Goal: Task Accomplishment & Management: Use online tool/utility

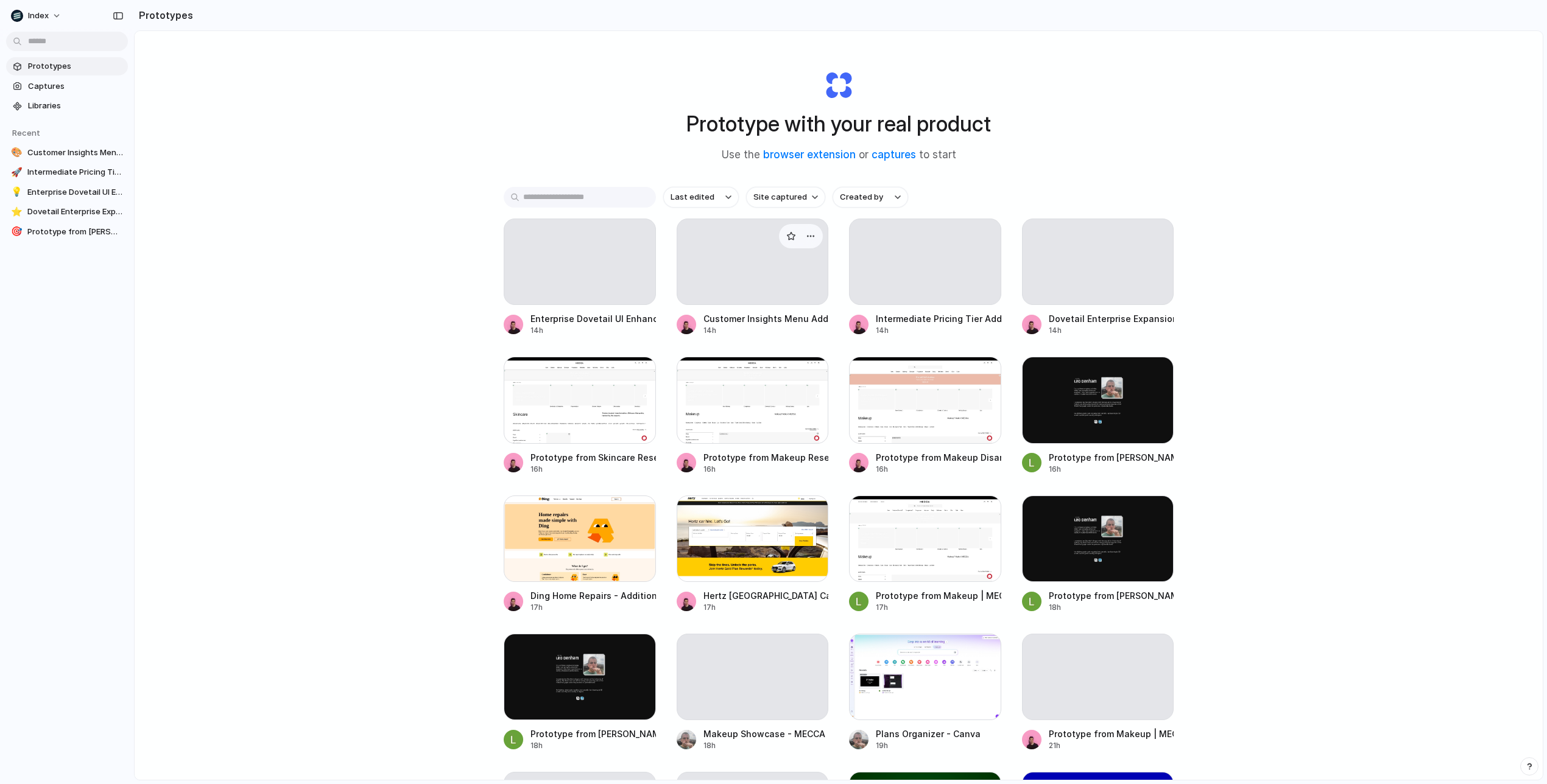
click at [709, 258] on div at bounding box center [752, 262] width 153 height 87
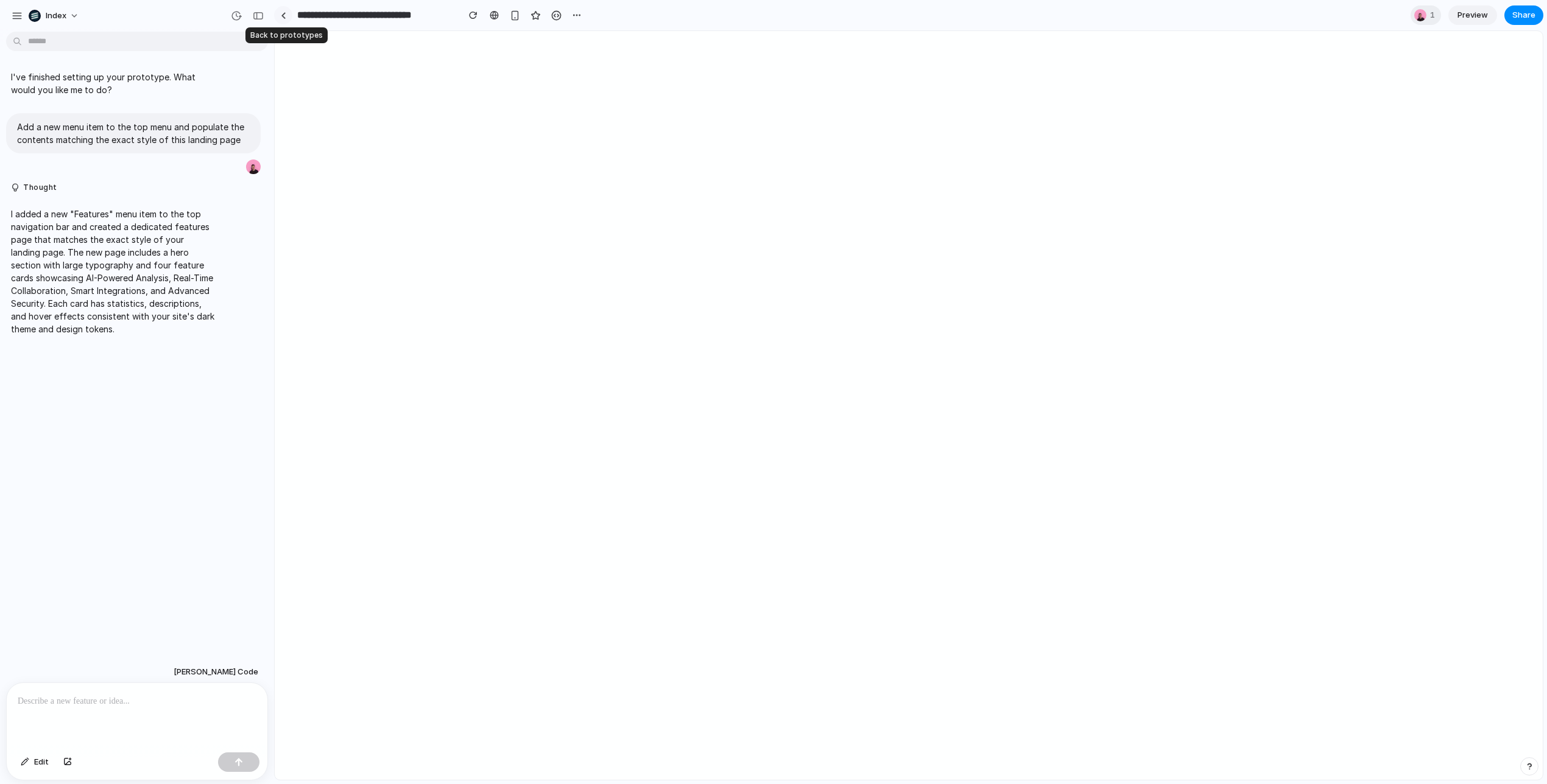
click at [278, 15] on link at bounding box center [283, 15] width 18 height 18
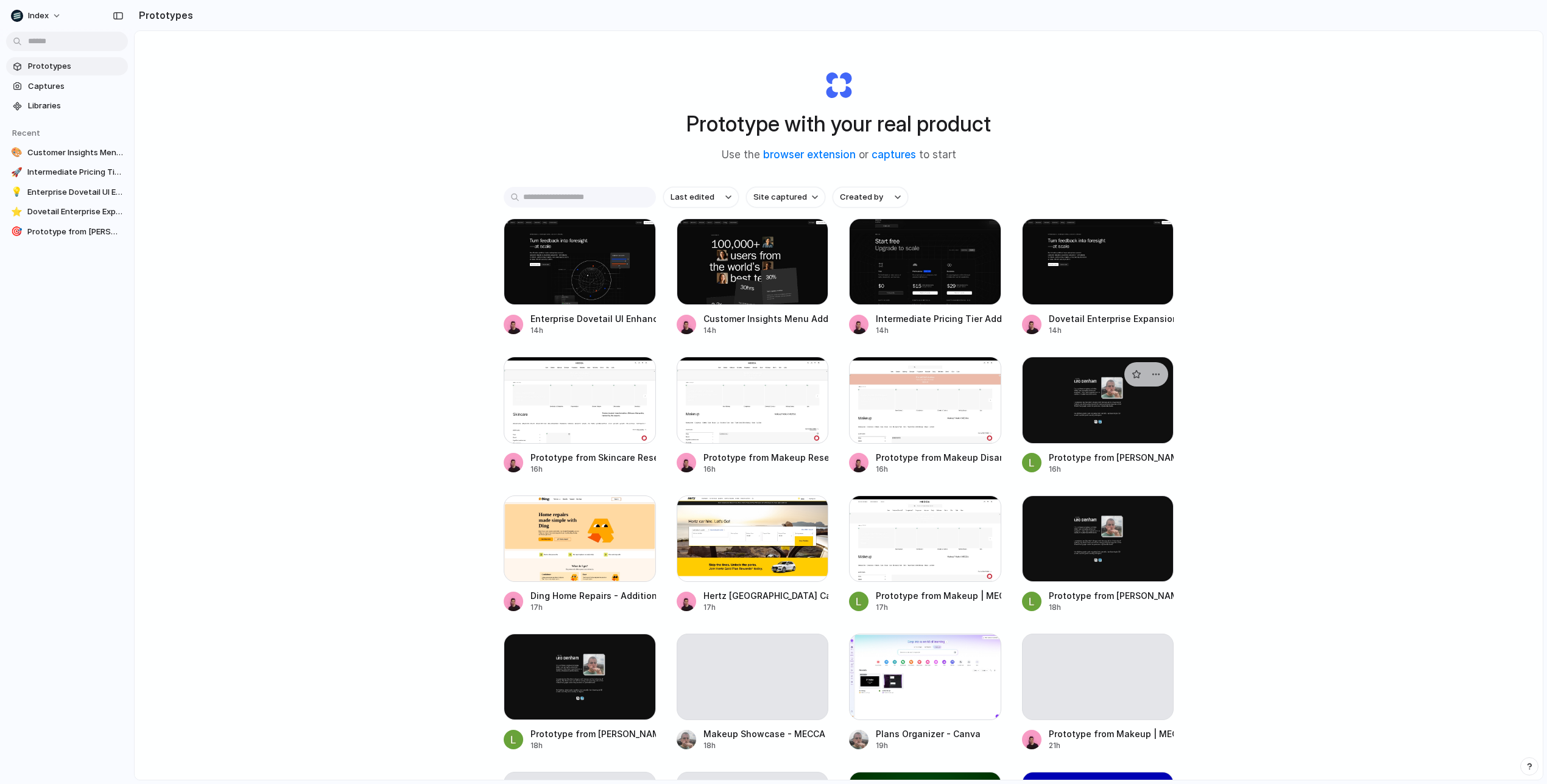
click at [1063, 391] on div at bounding box center [1097, 400] width 153 height 87
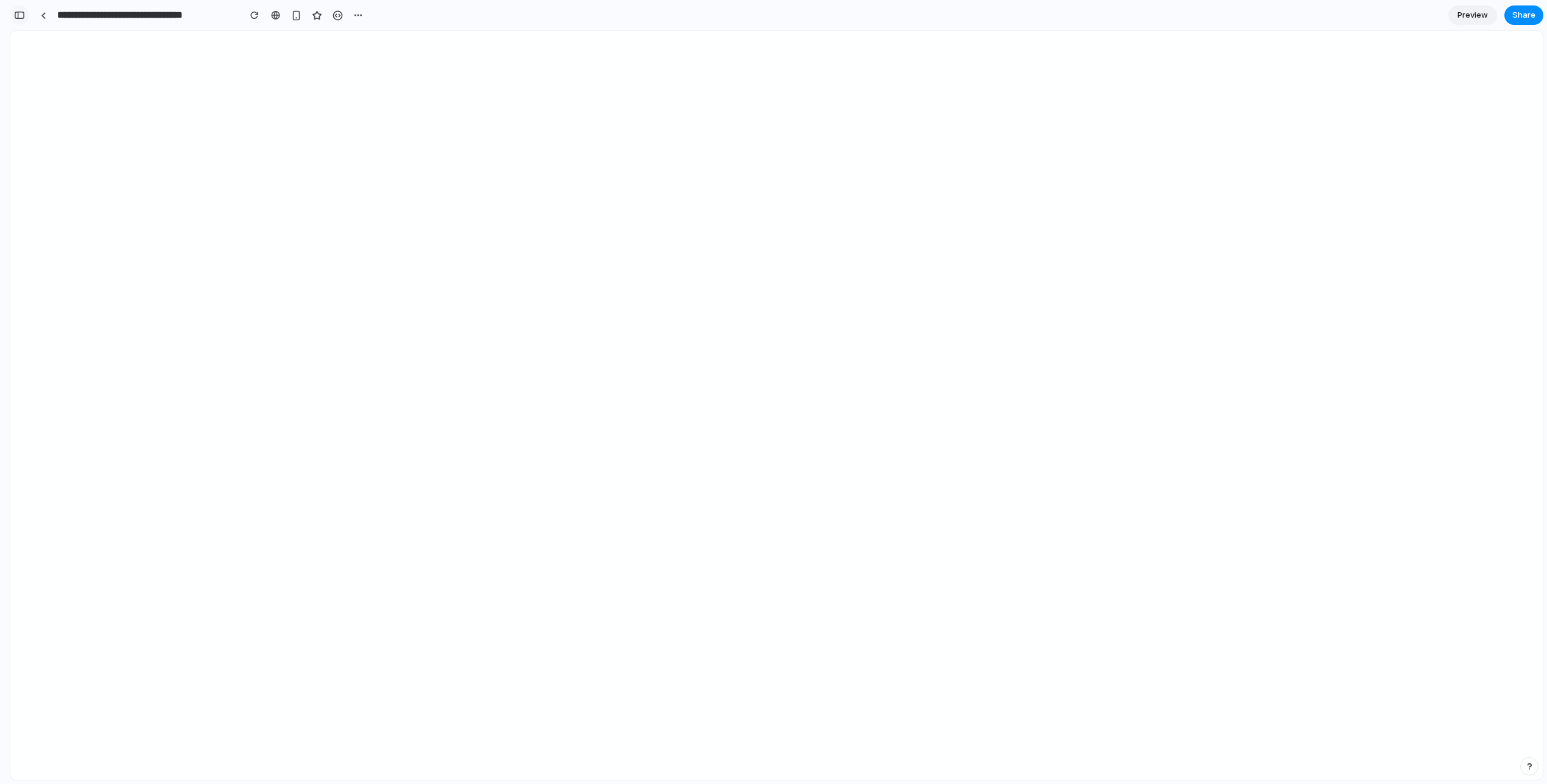
click at [21, 10] on button "button" at bounding box center [19, 15] width 20 height 20
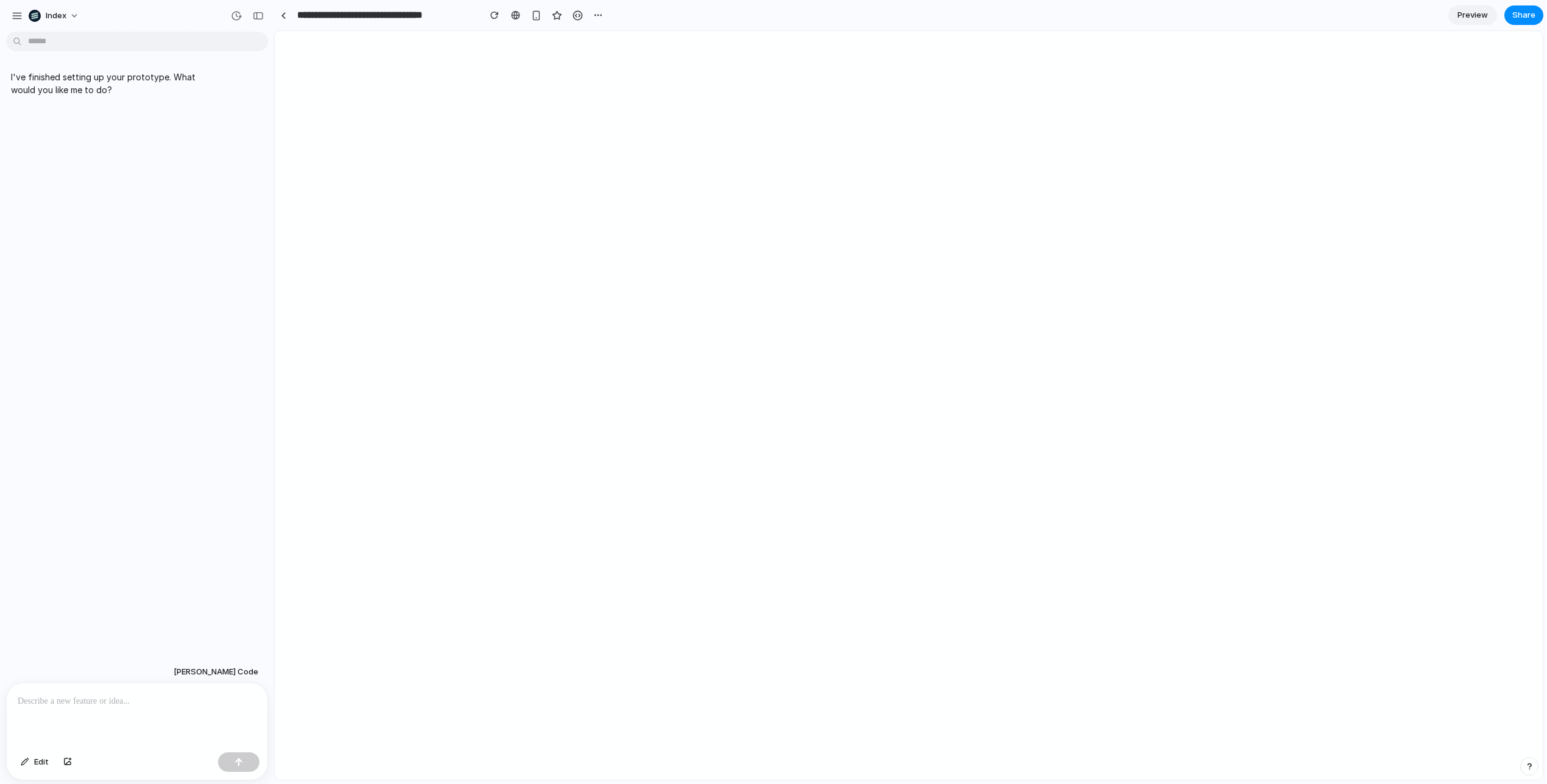
click at [131, 706] on p at bounding box center [136, 701] width 239 height 15
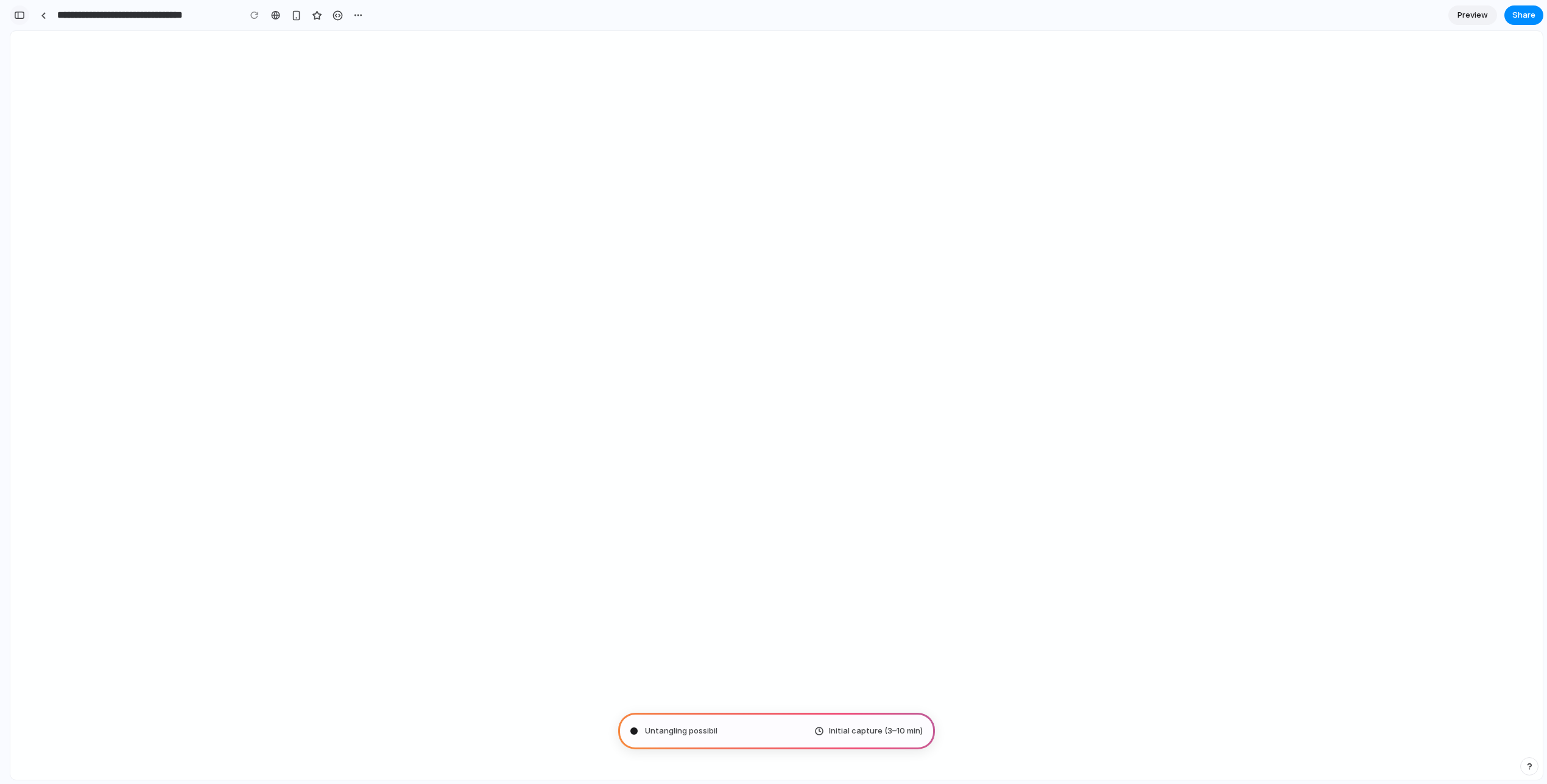
click at [18, 18] on div "button" at bounding box center [19, 15] width 11 height 9
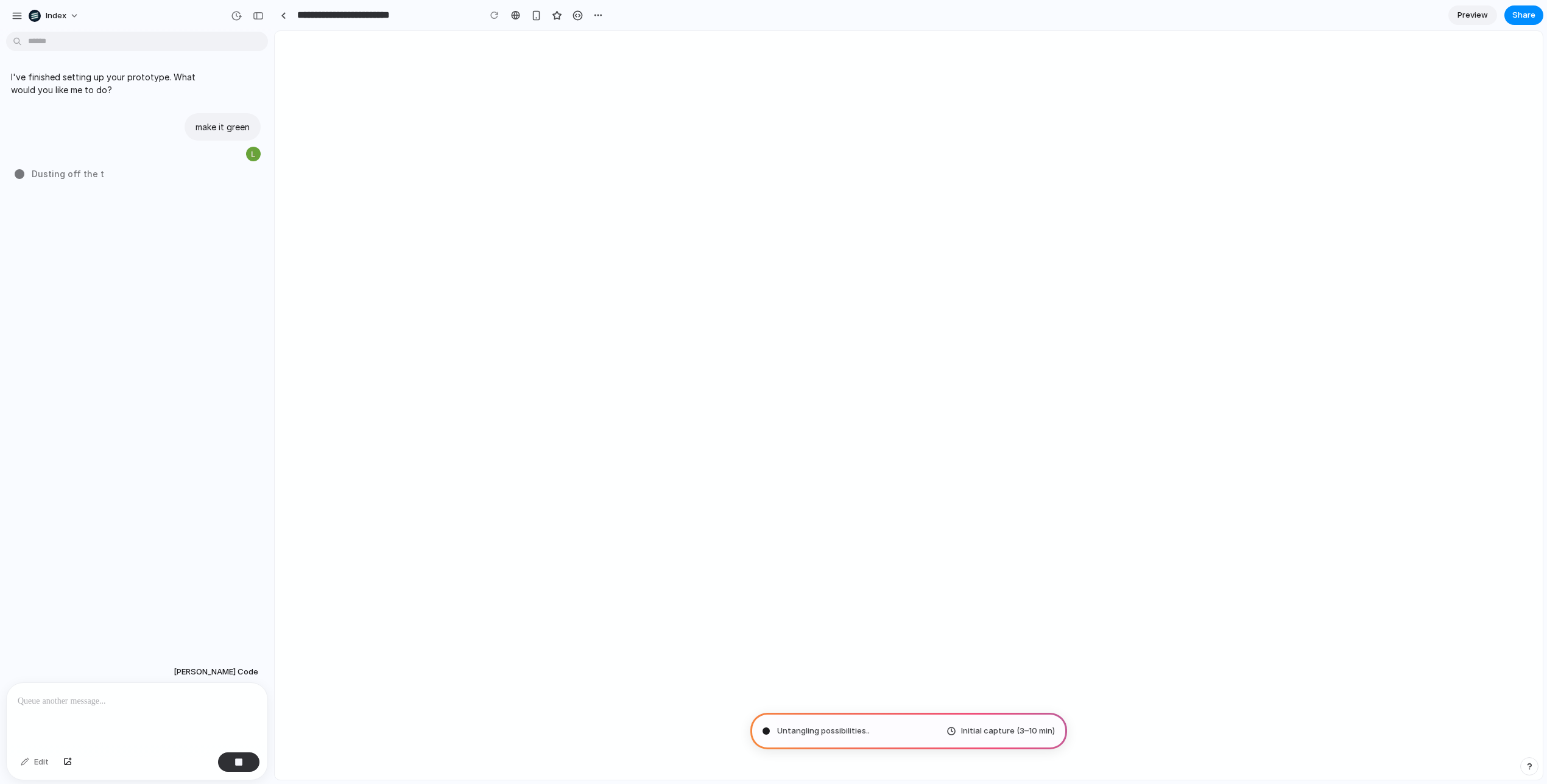
click at [152, 516] on div "I've finished setting up your prototype. What would you like me to do? make it …" at bounding box center [134, 349] width 267 height 624
click at [149, 714] on div at bounding box center [136, 715] width 261 height 64
click at [224, 669] on span "[PERSON_NAME] Code" at bounding box center [216, 672] width 85 height 12
click at [153, 726] on div "[PERSON_NAME] Code Anthropic [PERSON_NAME] 4 [PERSON_NAME] 3.7 Sonnet OpenAI GP…" at bounding box center [774, 392] width 1547 height 784
click at [153, 726] on div at bounding box center [136, 715] width 261 height 64
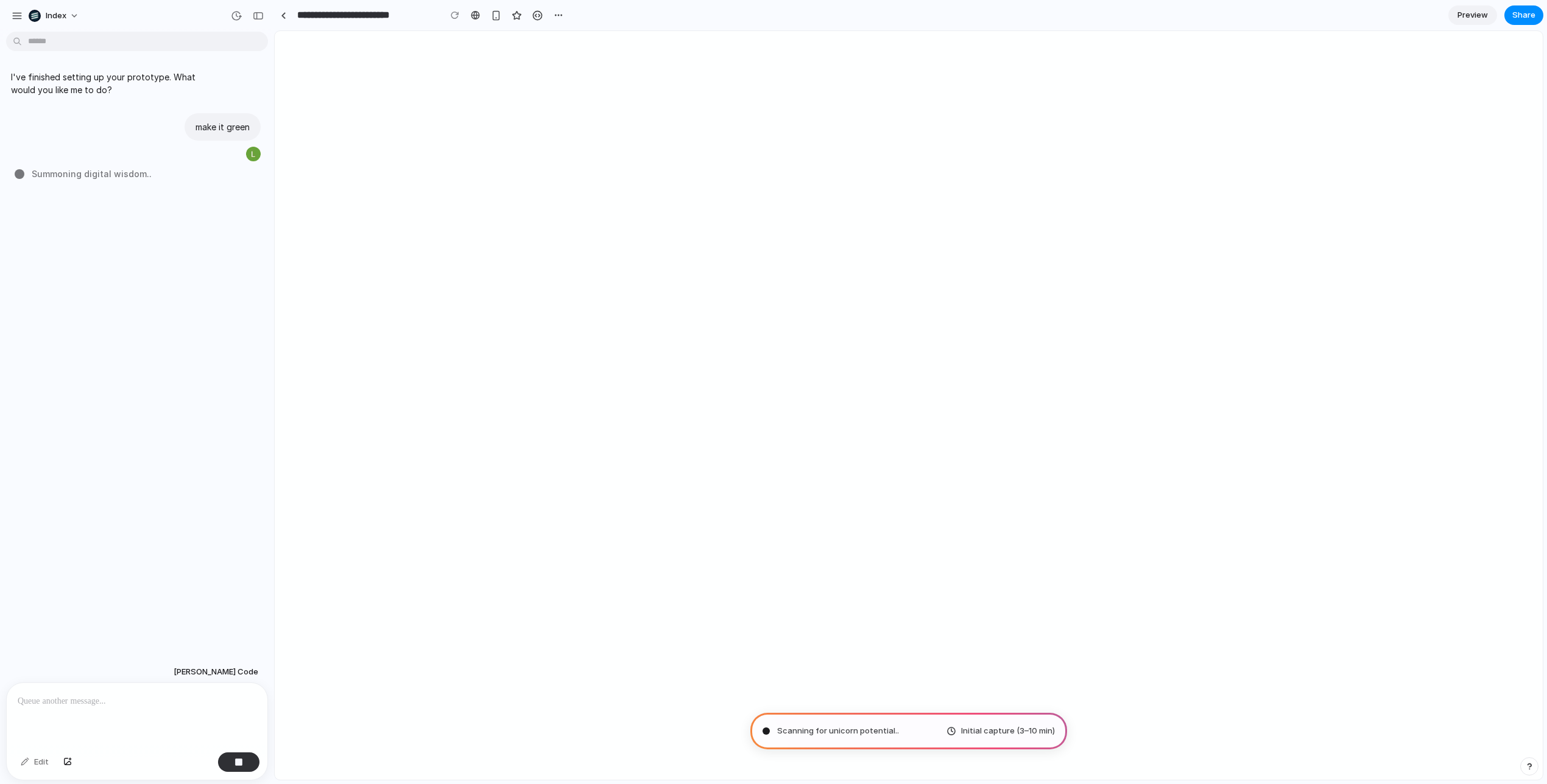
click at [137, 690] on div at bounding box center [136, 715] width 261 height 64
click at [138, 707] on p at bounding box center [136, 701] width 239 height 15
click at [234, 760] on div "button" at bounding box center [239, 762] width 9 height 9
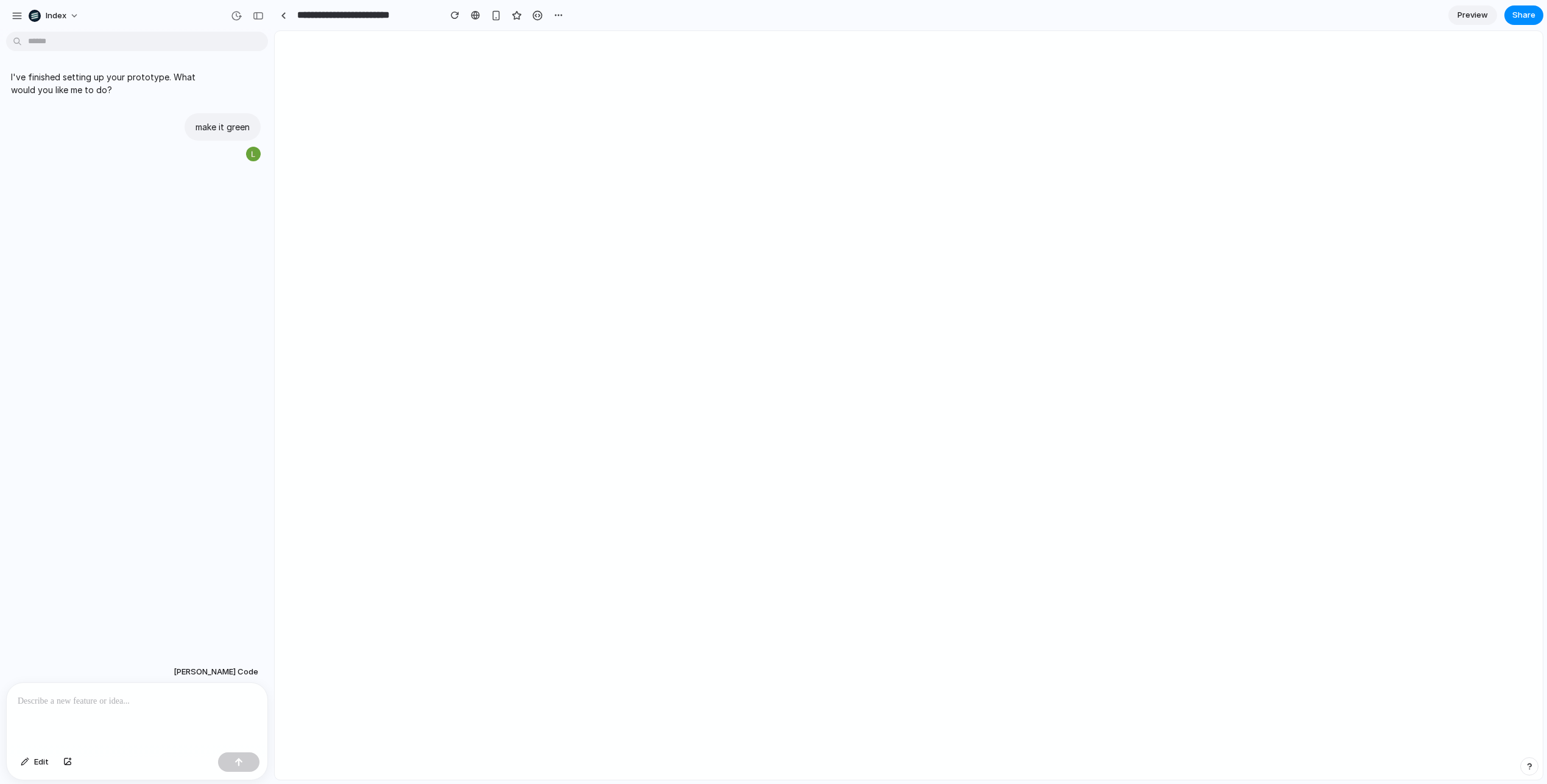
click at [117, 713] on div at bounding box center [136, 715] width 261 height 64
type input "**********"
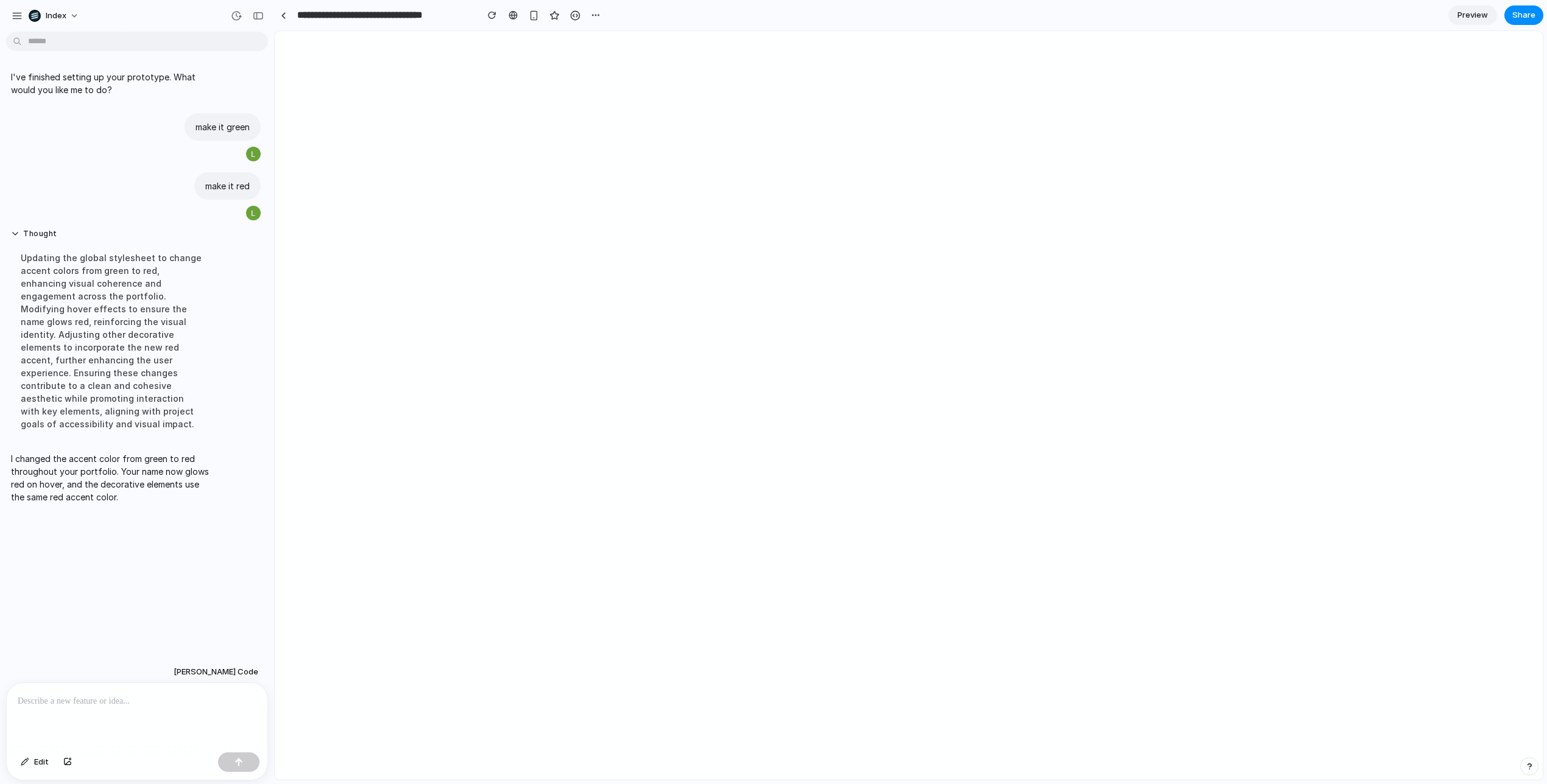
click at [96, 699] on p at bounding box center [136, 701] width 239 height 15
click at [86, 703] on p at bounding box center [136, 701] width 239 height 15
click at [128, 701] on p at bounding box center [136, 701] width 239 height 15
click at [173, 722] on div at bounding box center [136, 715] width 261 height 64
click at [186, 698] on p at bounding box center [136, 701] width 239 height 15
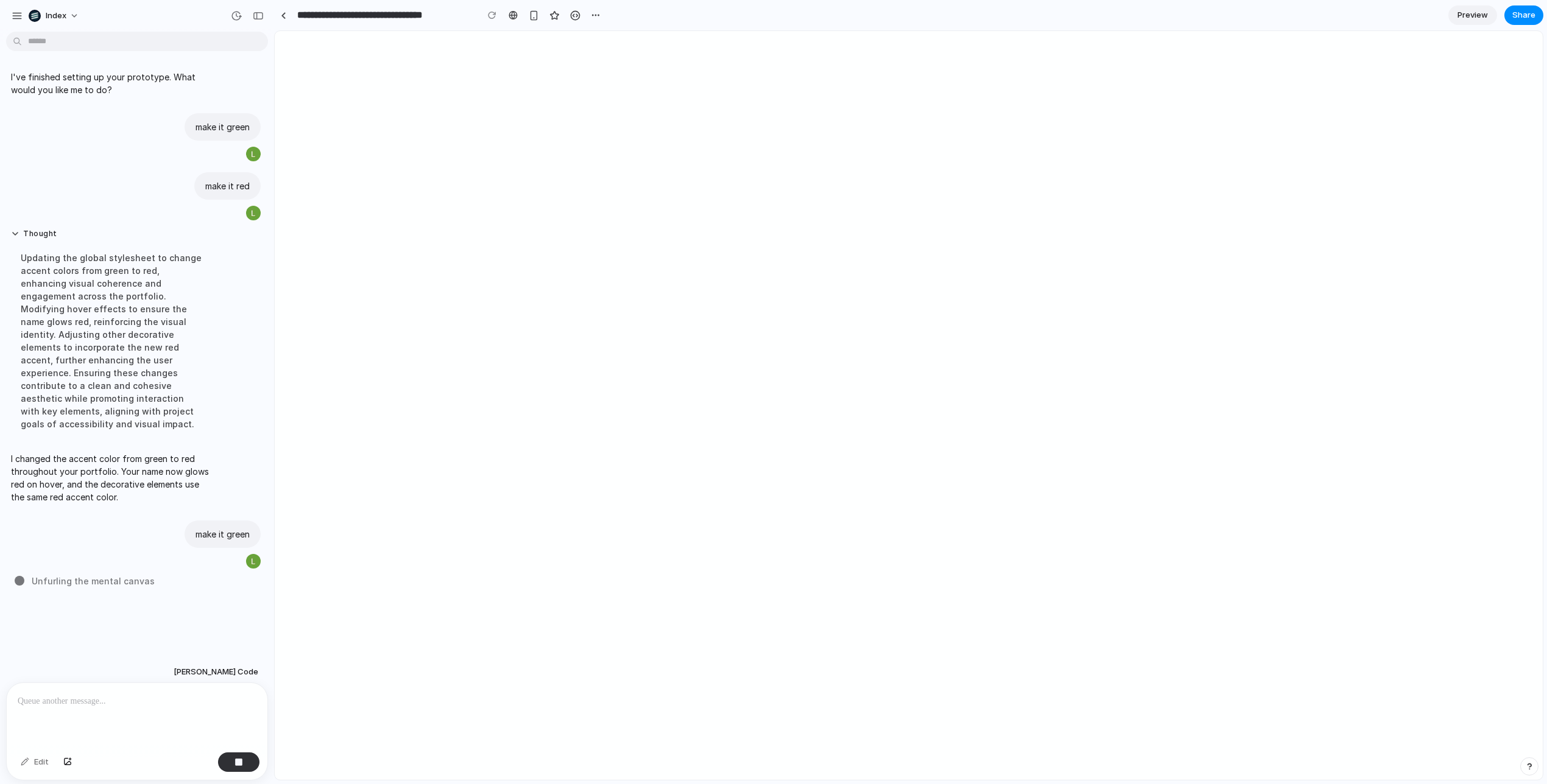
click at [211, 696] on p at bounding box center [136, 701] width 239 height 15
click at [216, 695] on p at bounding box center [136, 701] width 239 height 15
